Goal: Navigation & Orientation: Find specific page/section

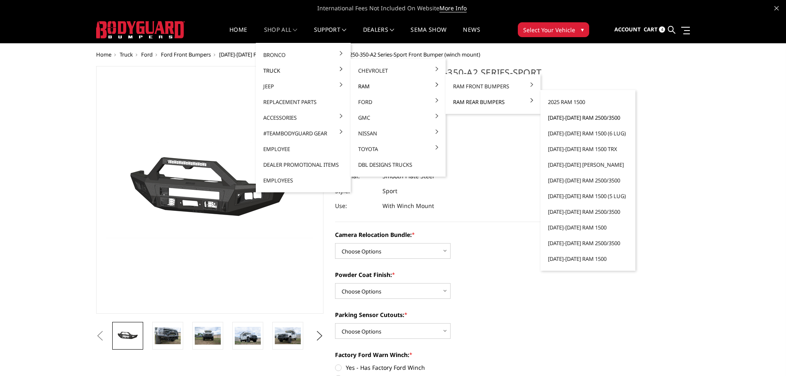
click at [574, 117] on link "[DATE]-[DATE] Ram 2500/3500" at bounding box center [588, 118] width 88 height 16
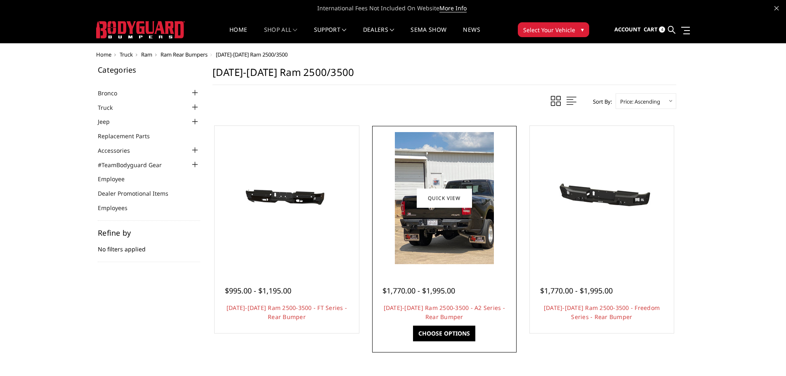
click at [447, 265] on div at bounding box center [444, 198] width 140 height 140
